Goal: Find specific page/section: Find specific page/section

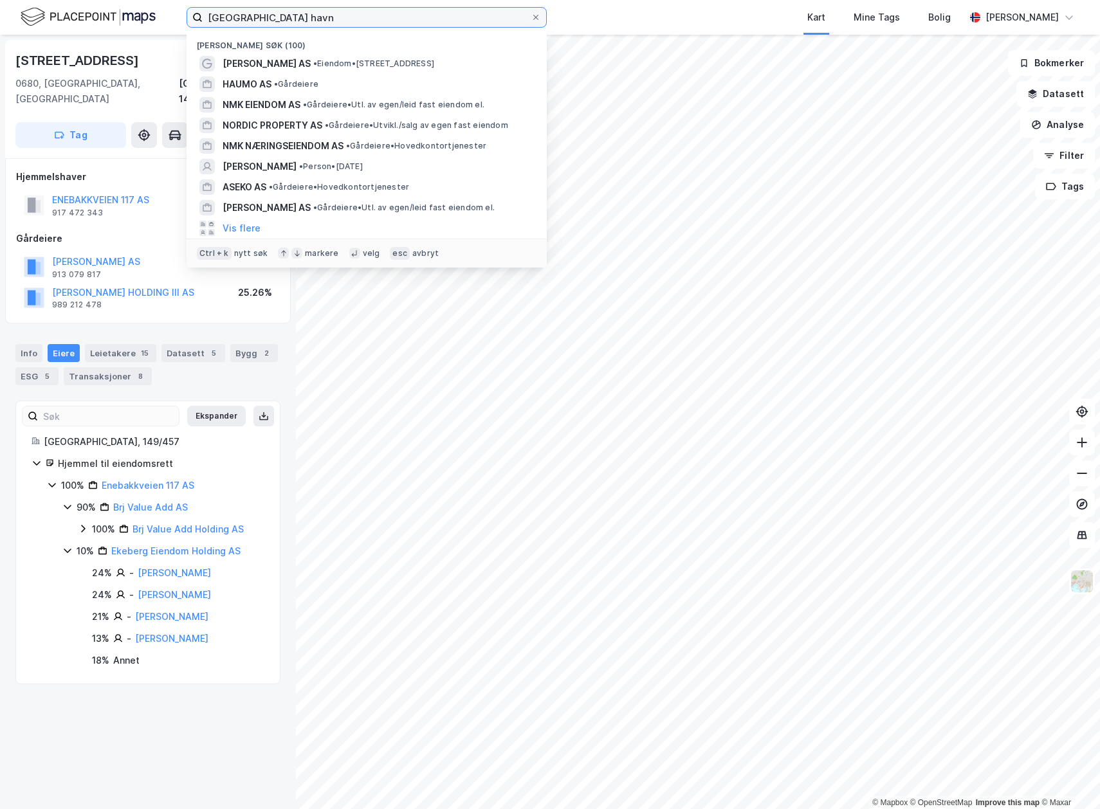
drag, startPoint x: 238, startPoint y: 14, endPoint x: 172, endPoint y: 14, distance: 66.3
click at [172, 14] on div "Risavika havn Nylige søk (100) [PERSON_NAME] AS • Eiendom • [STREET_ADDRESS] • …" at bounding box center [550, 17] width 1100 height 35
paste input "[STREET_ADDRESS]"
type input "[STREET_ADDRESS]"
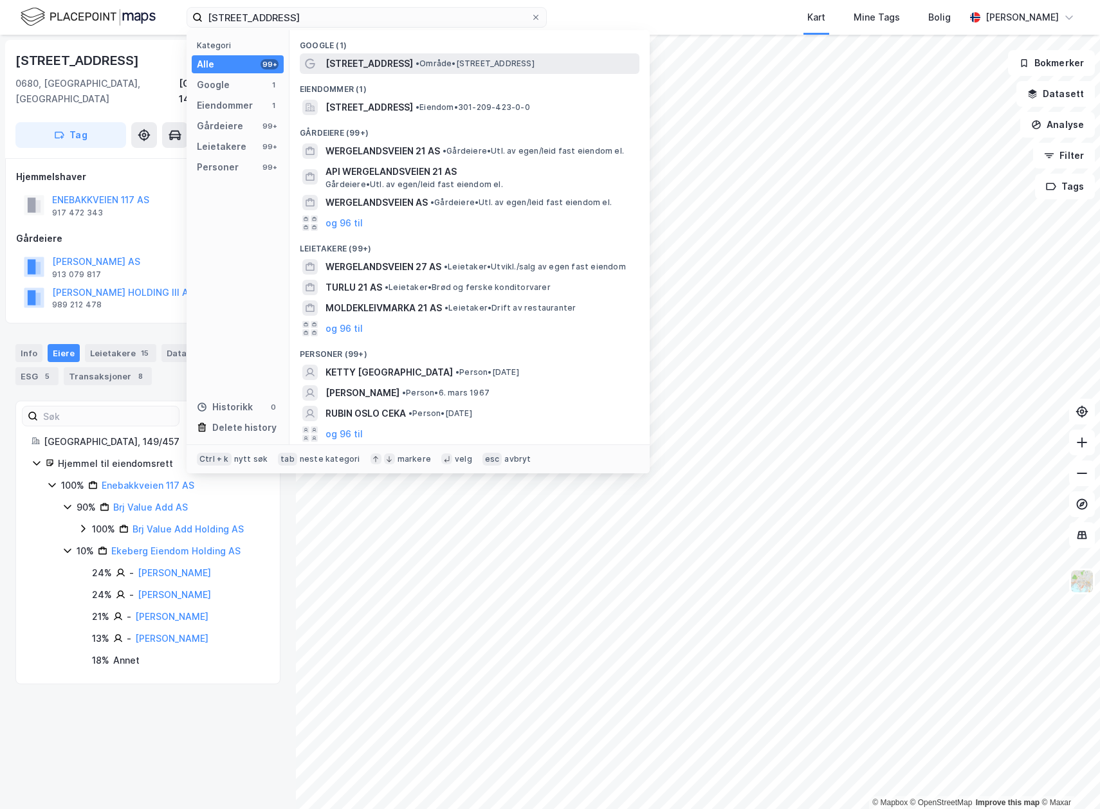
click at [446, 69] on div "[STREET_ADDRESS] • Område • [STREET_ADDRESS]" at bounding box center [480, 63] width 311 height 15
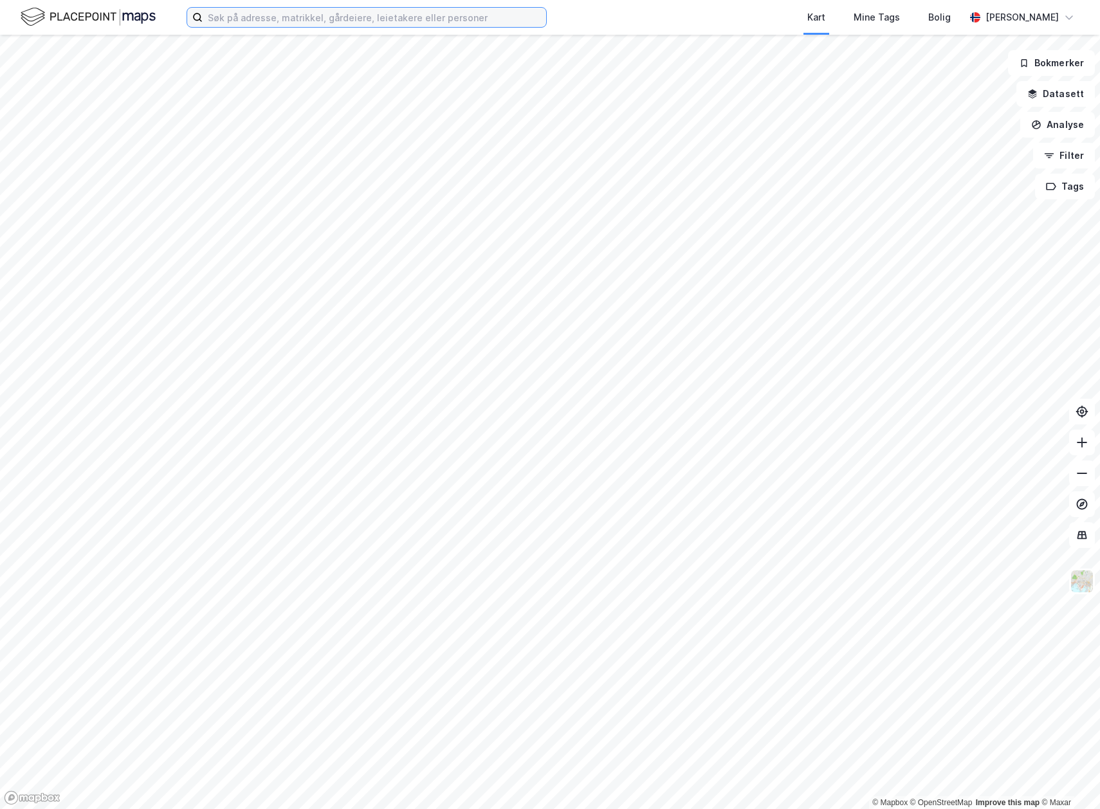
click at [291, 24] on input at bounding box center [374, 17] width 343 height 19
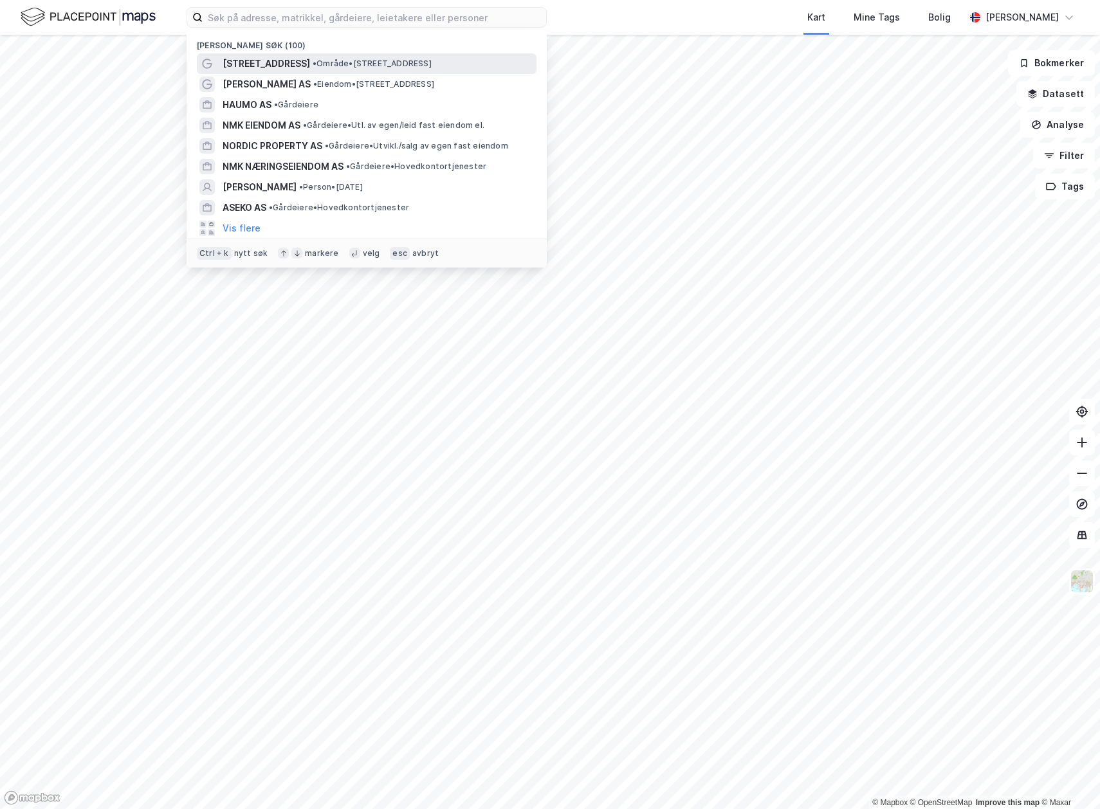
click at [270, 57] on span "[STREET_ADDRESS]" at bounding box center [266, 63] width 87 height 15
